Goal: Communication & Community: Answer question/provide support

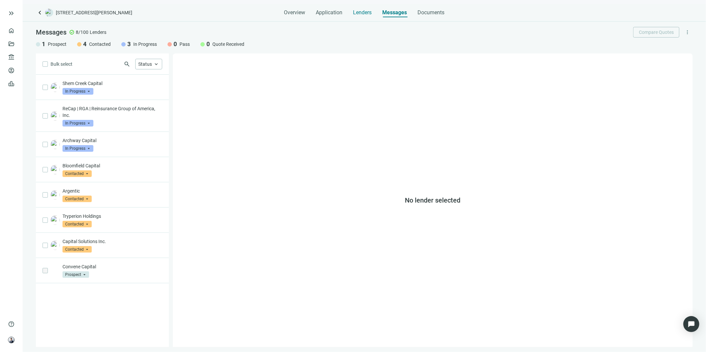
click at [359, 12] on span "Lenders" at bounding box center [362, 12] width 19 height 7
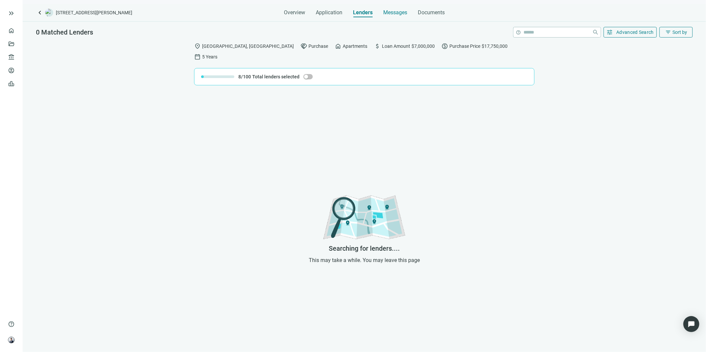
click at [389, 14] on span "Messages" at bounding box center [395, 12] width 24 height 6
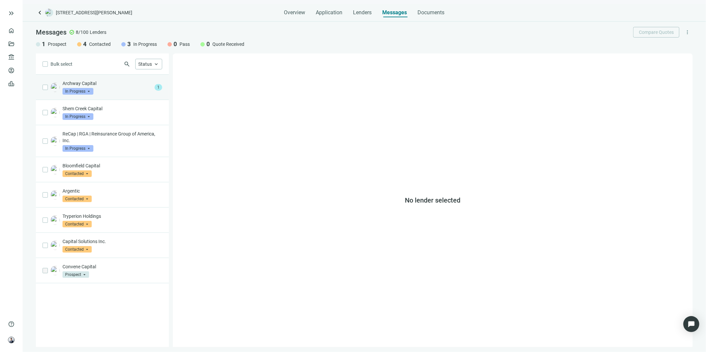
click at [115, 79] on div "Archway Capital In Progress arrow_drop_down 1" at bounding box center [102, 87] width 133 height 25
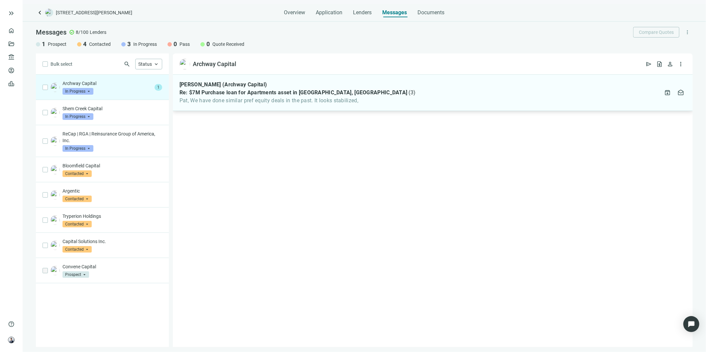
click at [238, 95] on span "Re: $7M Purchase loan for Apartments asset in [GEOGRAPHIC_DATA], [GEOGRAPHIC_DA…" at bounding box center [293, 92] width 228 height 7
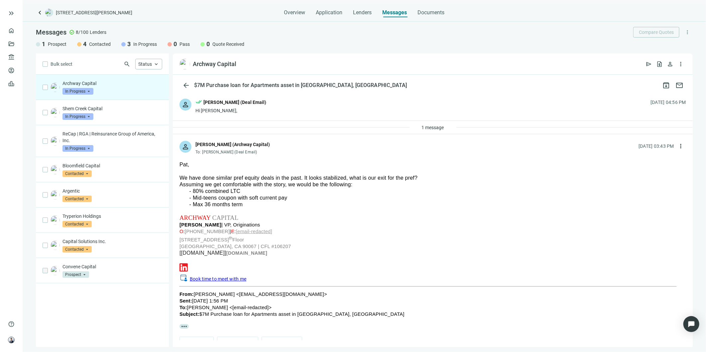
click at [278, 110] on div "person done_all [PERSON_NAME] (Deal Email) Hi [PERSON_NAME], [DATE] 04:56 PM" at bounding box center [433, 106] width 520 height 29
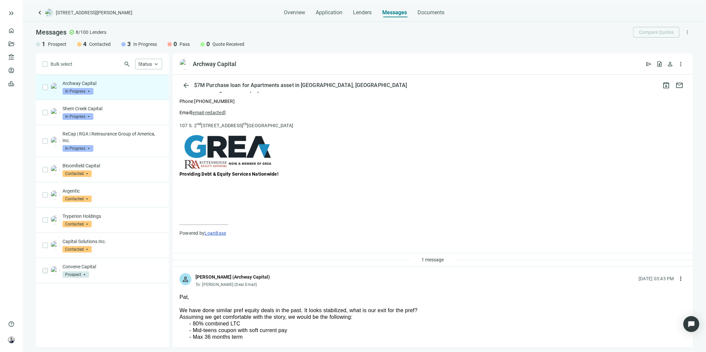
scroll to position [221, 0]
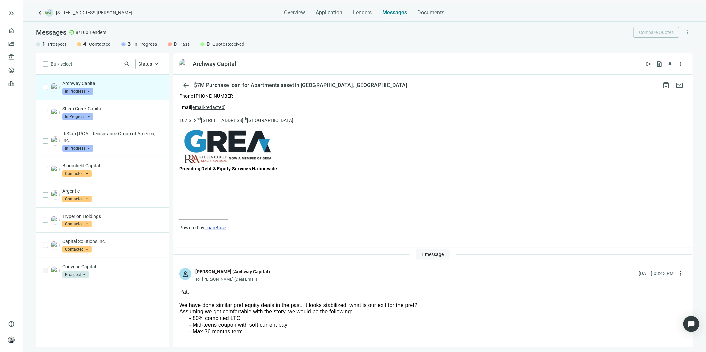
click at [422, 248] on span "1 message" at bounding box center [433, 254] width 22 height 5
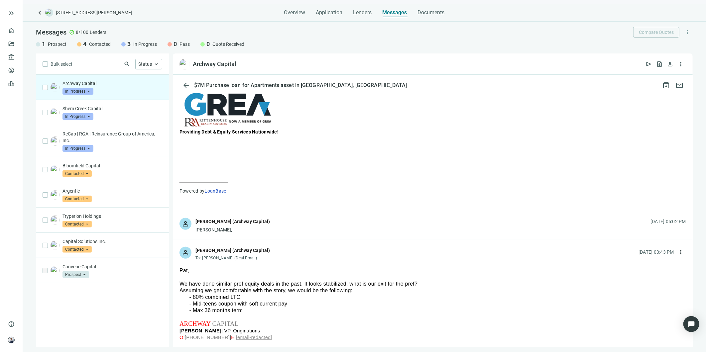
scroll to position [295, 0]
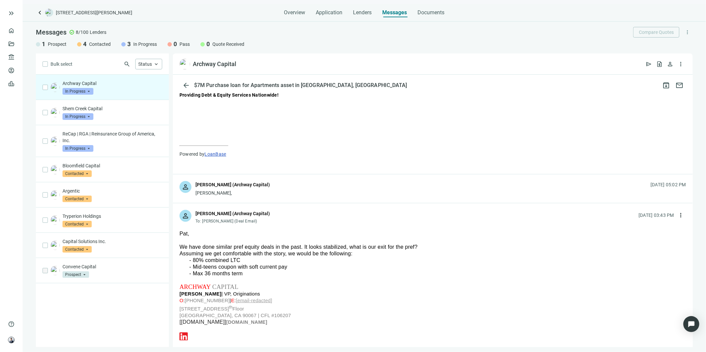
click at [286, 191] on div "person [PERSON_NAME] (Archway Capital) [PERSON_NAME], [DATE] 05:02 PM" at bounding box center [433, 188] width 520 height 29
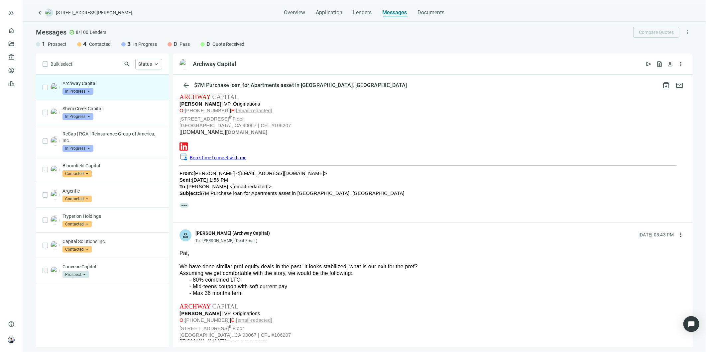
scroll to position [480, 0]
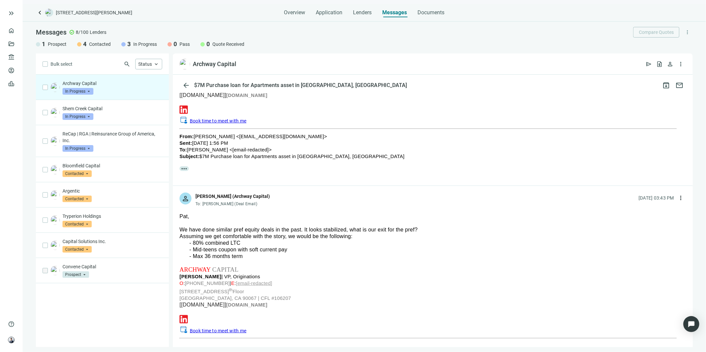
drag, startPoint x: 249, startPoint y: 257, endPoint x: 184, endPoint y: 246, distance: 65.7
click at [184, 246] on ul "80% combined LTC Mid-teens coupon with soft current pay Max 36 months term" at bounding box center [432, 250] width 506 height 20
click at [279, 227] on div "We have done similar pref equity deals in the past. It looks stabilized, what i…" at bounding box center [432, 230] width 506 height 7
drag, startPoint x: 400, startPoint y: 231, endPoint x: 335, endPoint y: 228, distance: 65.5
click at [335, 228] on div "We have done similar pref equity deals in the past. It looks stabilized, what i…" at bounding box center [432, 230] width 506 height 7
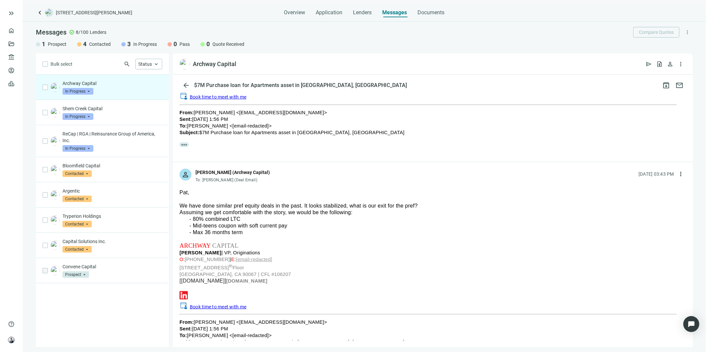
scroll to position [517, 0]
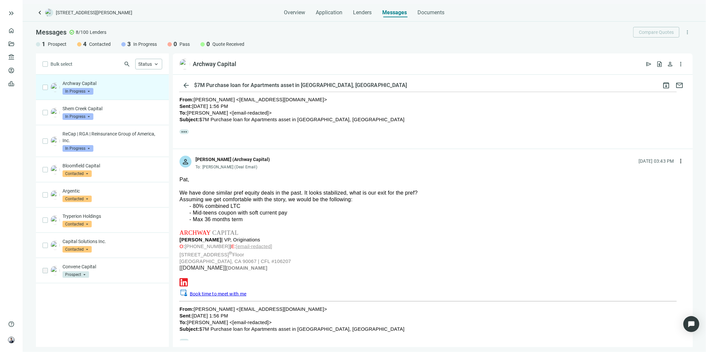
drag, startPoint x: 249, startPoint y: 217, endPoint x: 175, endPoint y: 191, distance: 78.3
click at [175, 191] on div "more_horiz reply Reply reply_all Reply all forward Forward" at bounding box center [433, 271] width 520 height 201
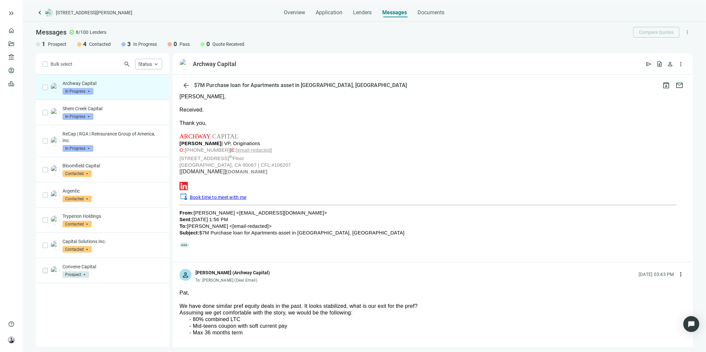
scroll to position [480, 0]
